Goal: Find specific page/section: Find specific page/section

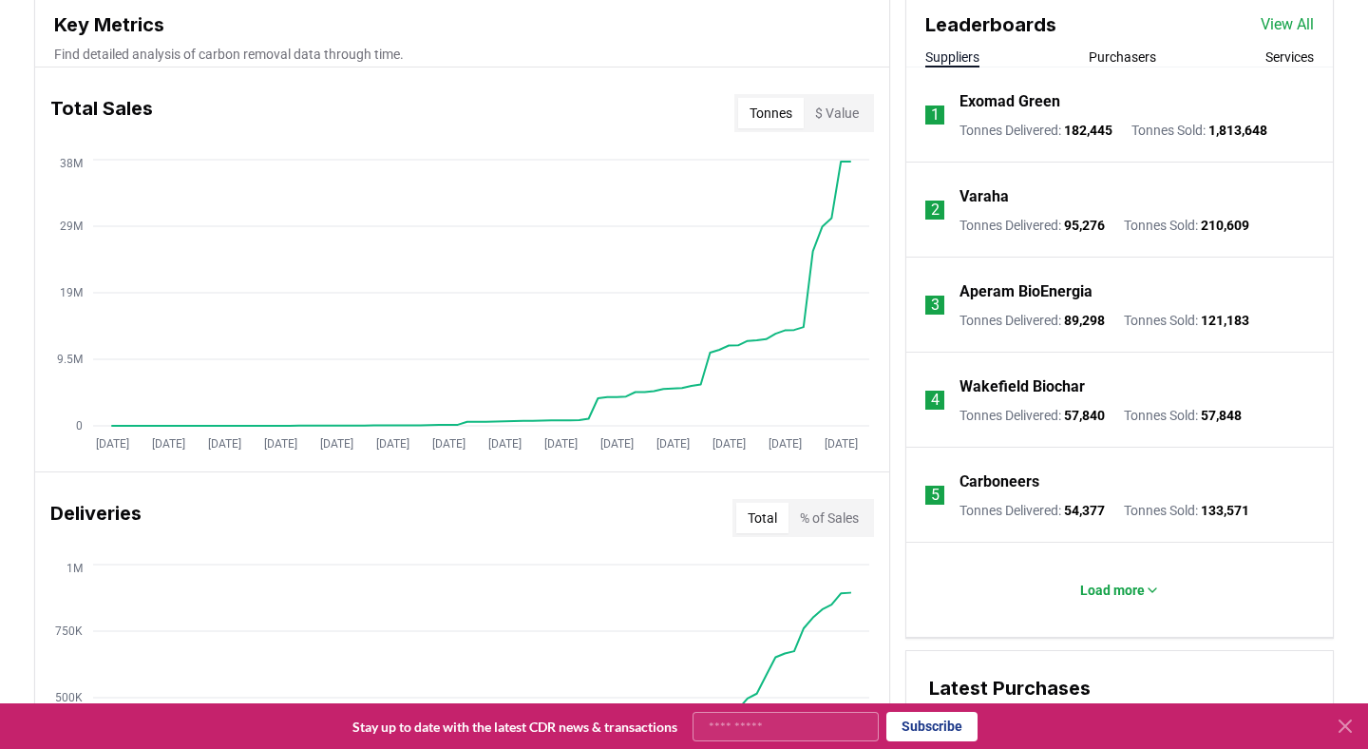
scroll to position [701, 0]
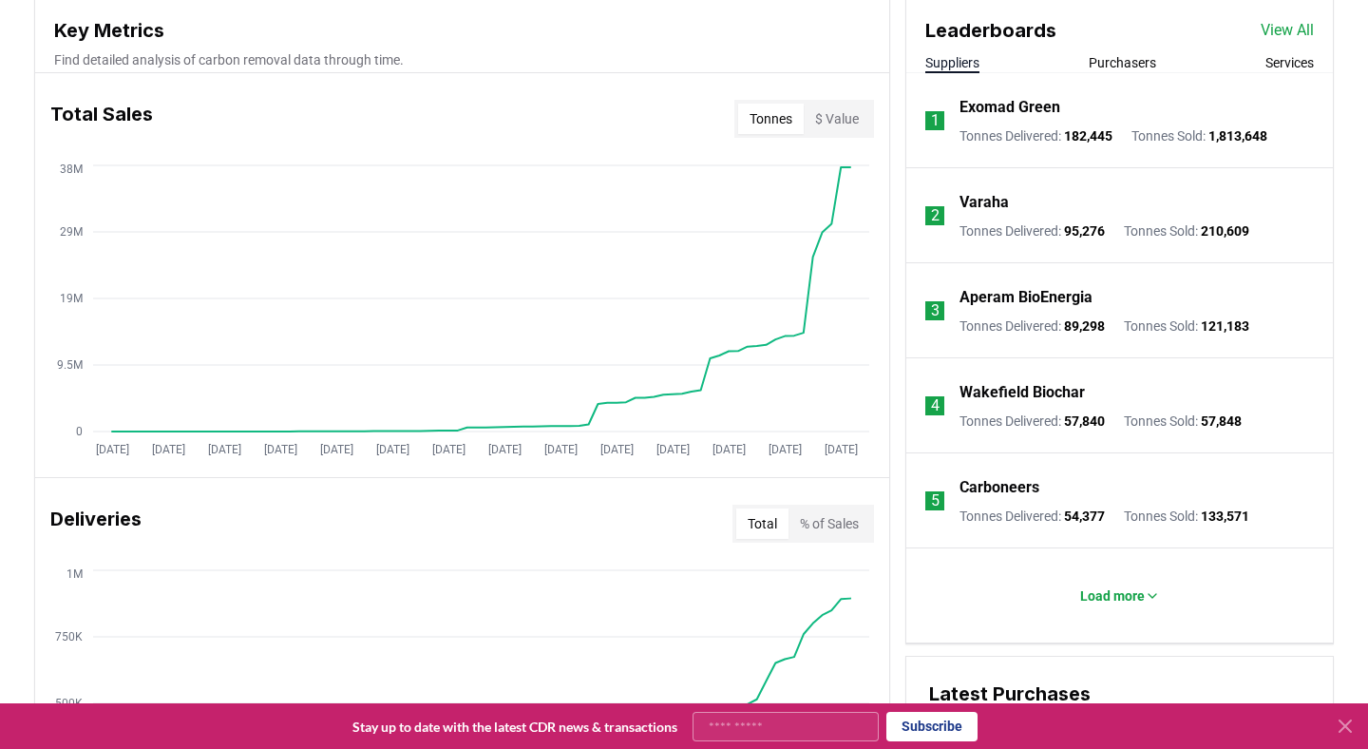
click at [1052, 113] on p "Exomad Green" at bounding box center [1010, 107] width 101 height 23
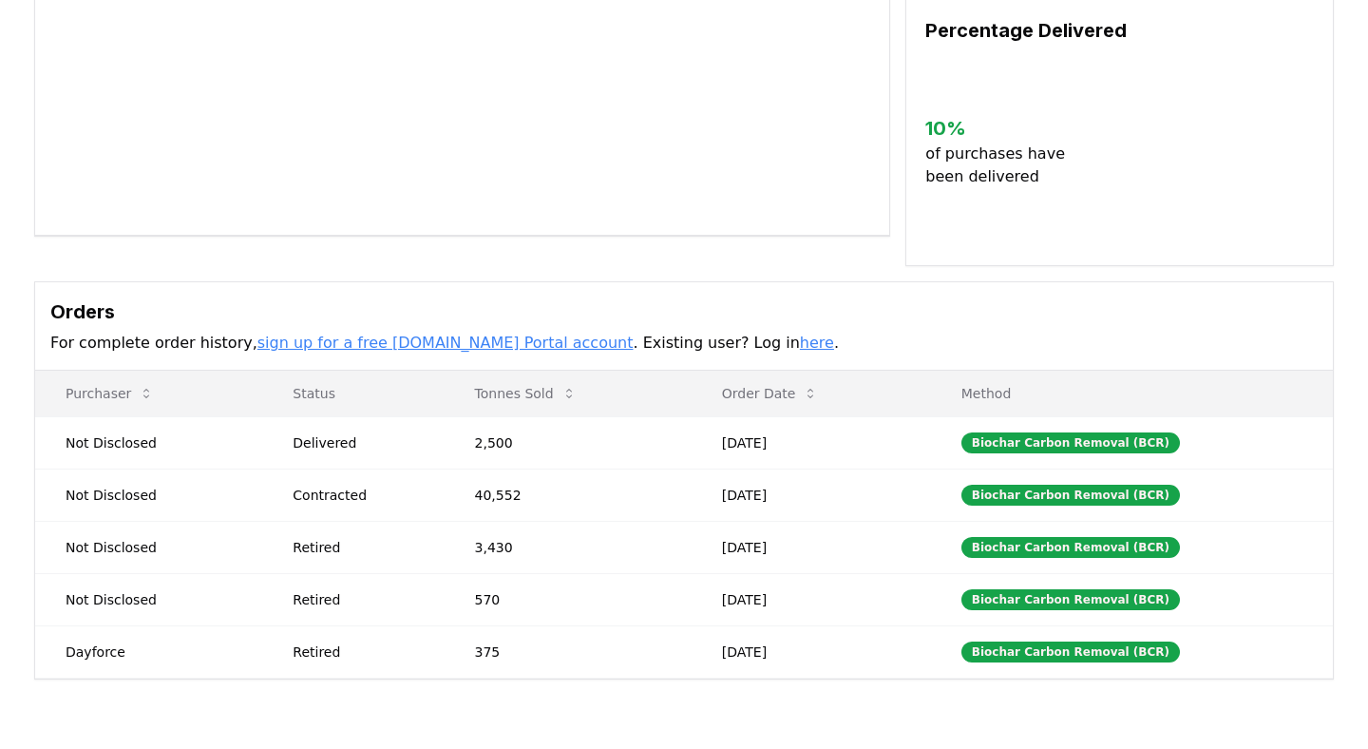
scroll to position [317, 0]
